Goal: Task Accomplishment & Management: Use online tool/utility

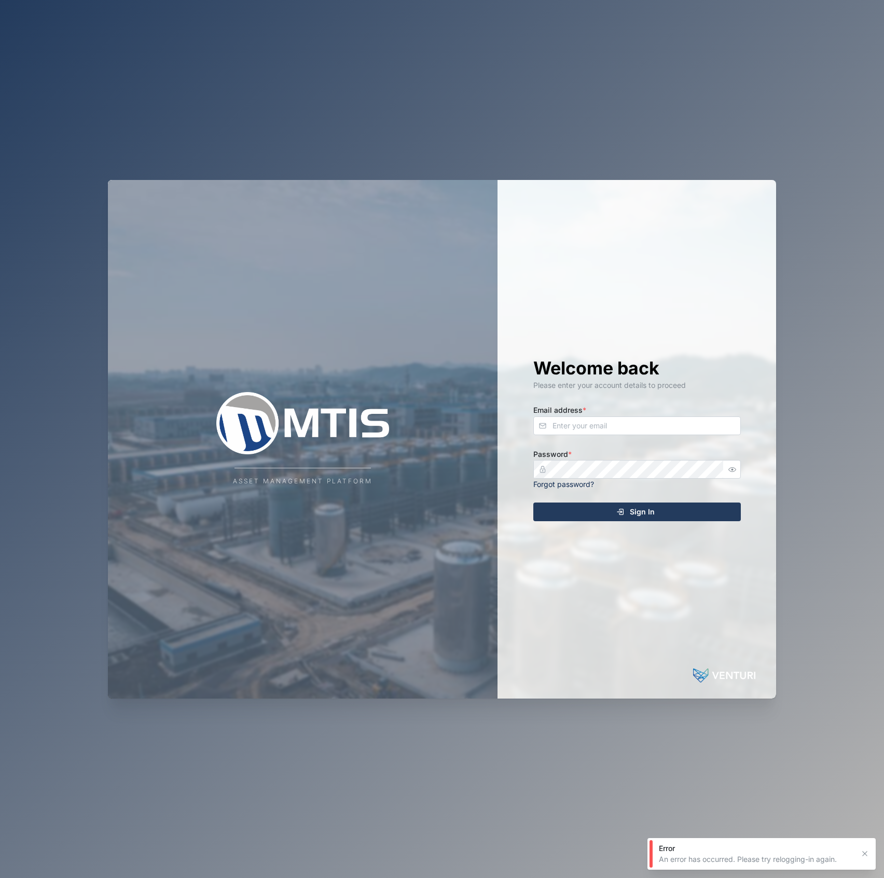
click at [631, 410] on div "Email address *" at bounding box center [637, 420] width 208 height 32
click at [627, 423] on input "Email address *" at bounding box center [637, 426] width 208 height 19
type input "D"
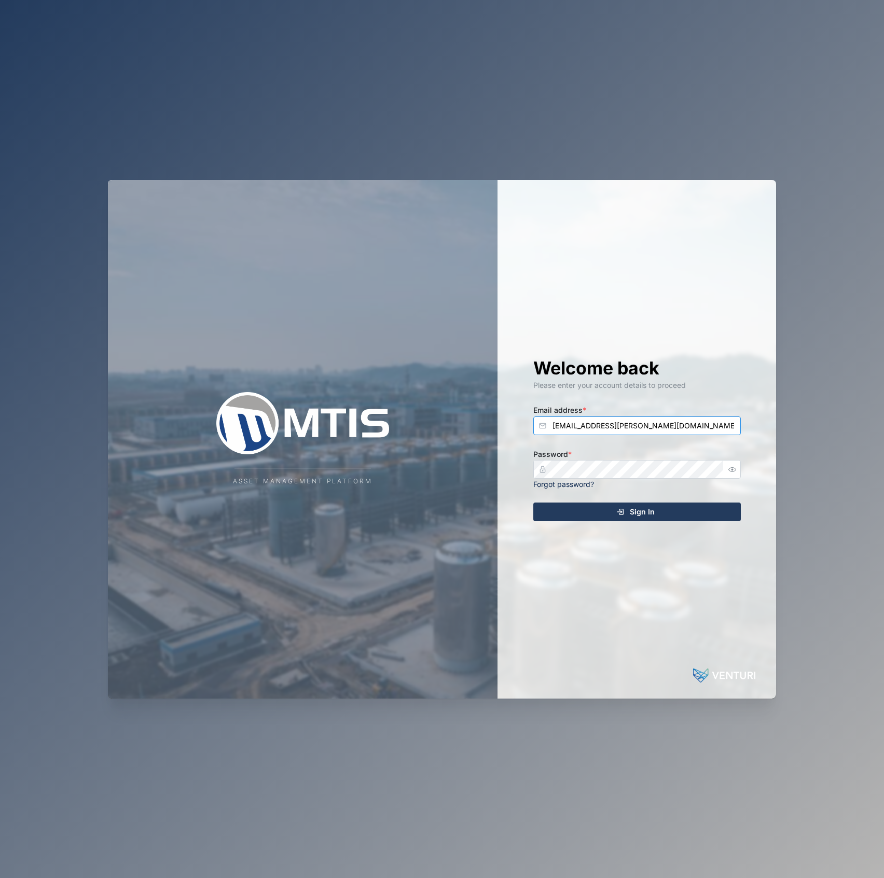
type input "[EMAIL_ADDRESS][PERSON_NAME][DOMAIN_NAME]"
click at [533, 503] on button "Sign In" at bounding box center [637, 512] width 208 height 19
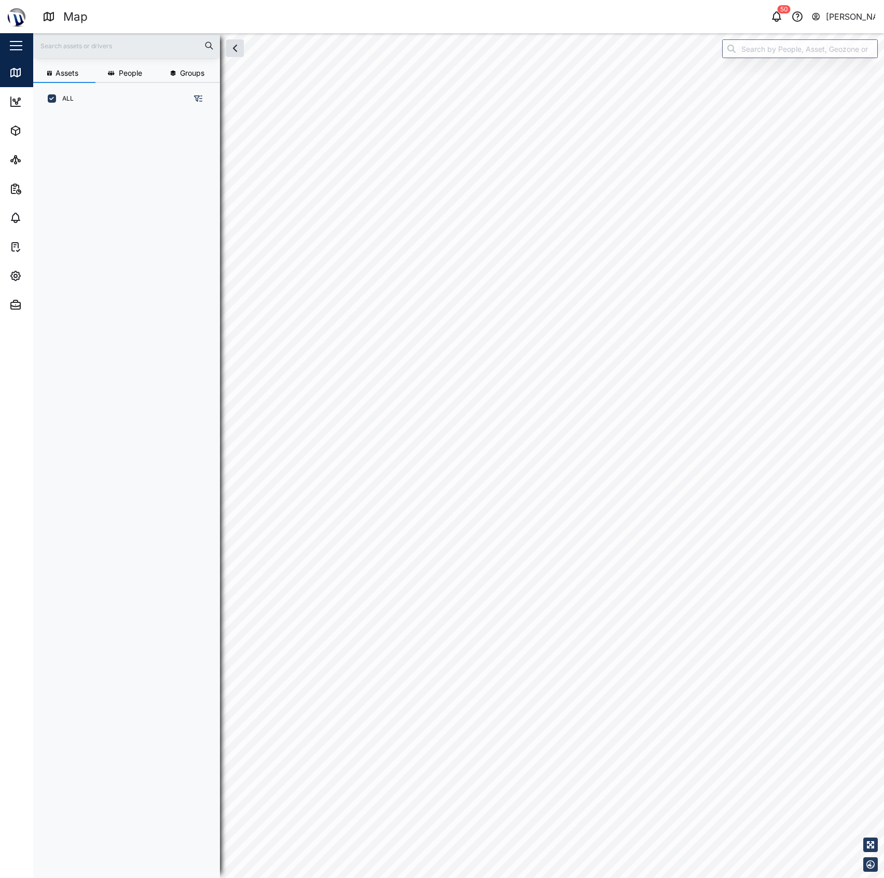
scroll to position [748, 160]
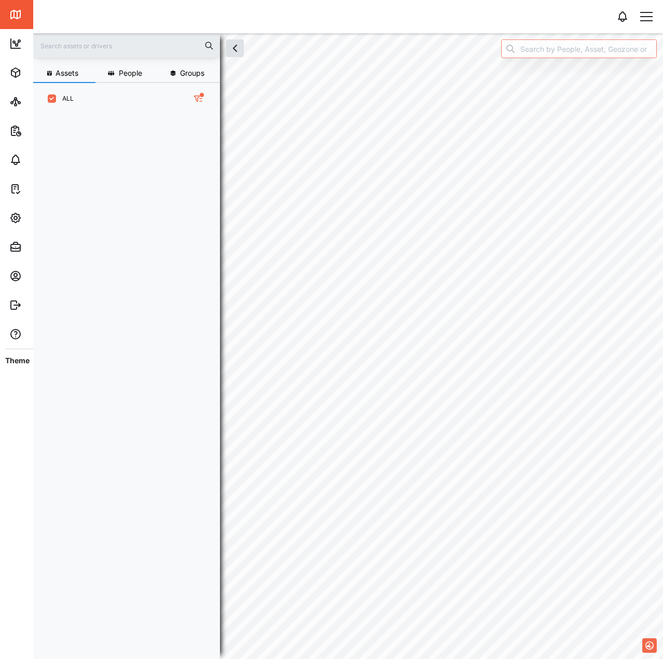
scroll to position [532, 162]
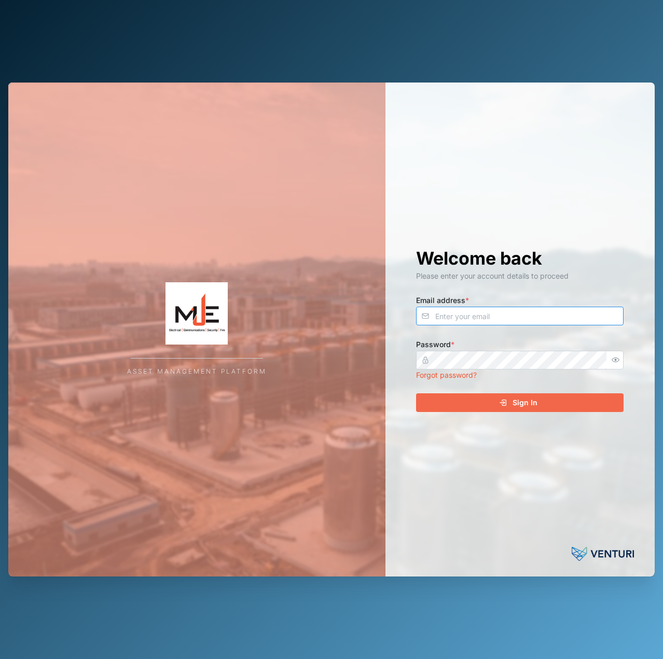
click at [438, 315] on input "Email address *" at bounding box center [520, 316] width 208 height 19
type input "[EMAIL_ADDRESS][PERSON_NAME][DOMAIN_NAME]"
click at [416, 393] on button "Sign In" at bounding box center [520, 402] width 208 height 19
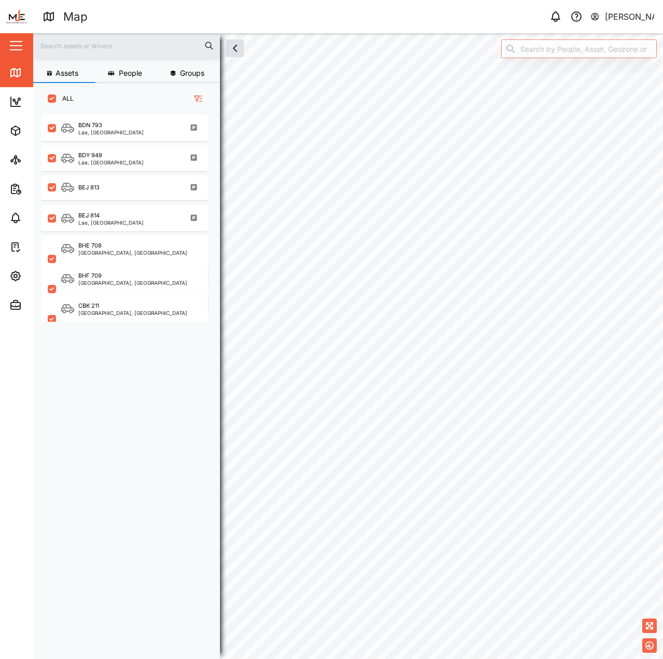
scroll to position [532, 162]
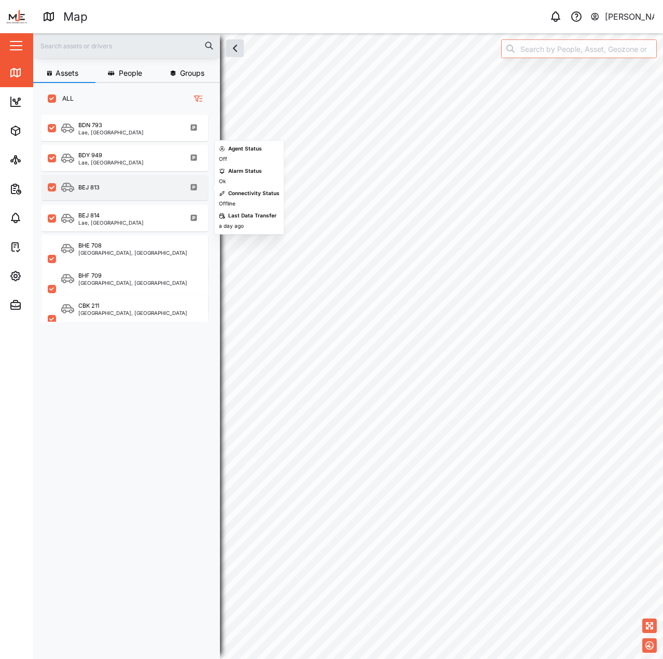
click at [112, 180] on div "BEJ 813" at bounding box center [125, 187] width 167 height 25
